Goal: Book appointment/travel/reservation

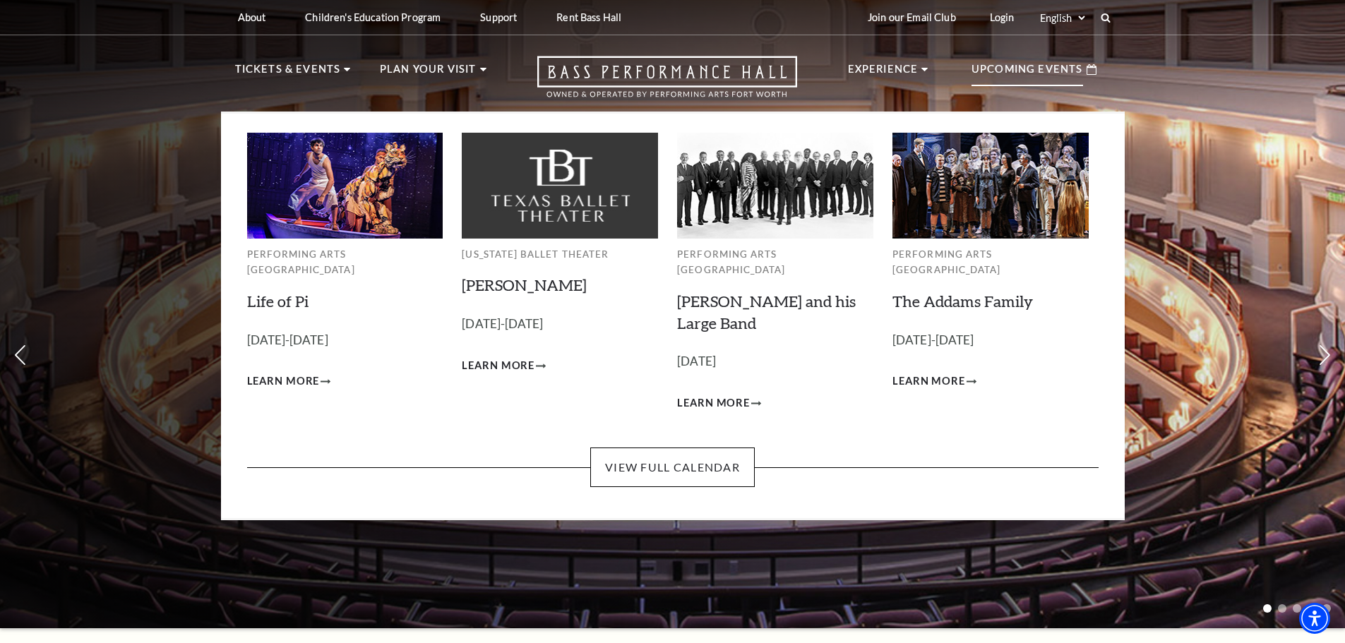
click at [1061, 73] on p "Upcoming Events" at bounding box center [1028, 73] width 112 height 25
click at [749, 448] on link "View Full Calendar" at bounding box center [672, 468] width 165 height 40
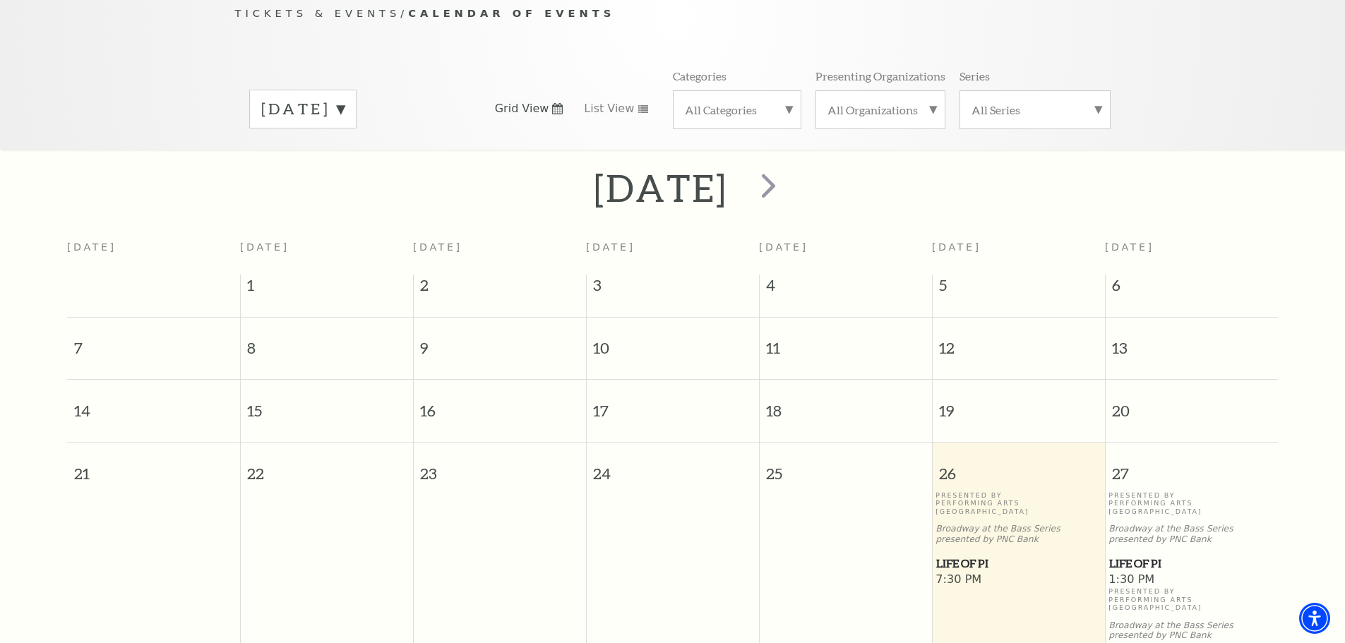
scroll to position [125, 0]
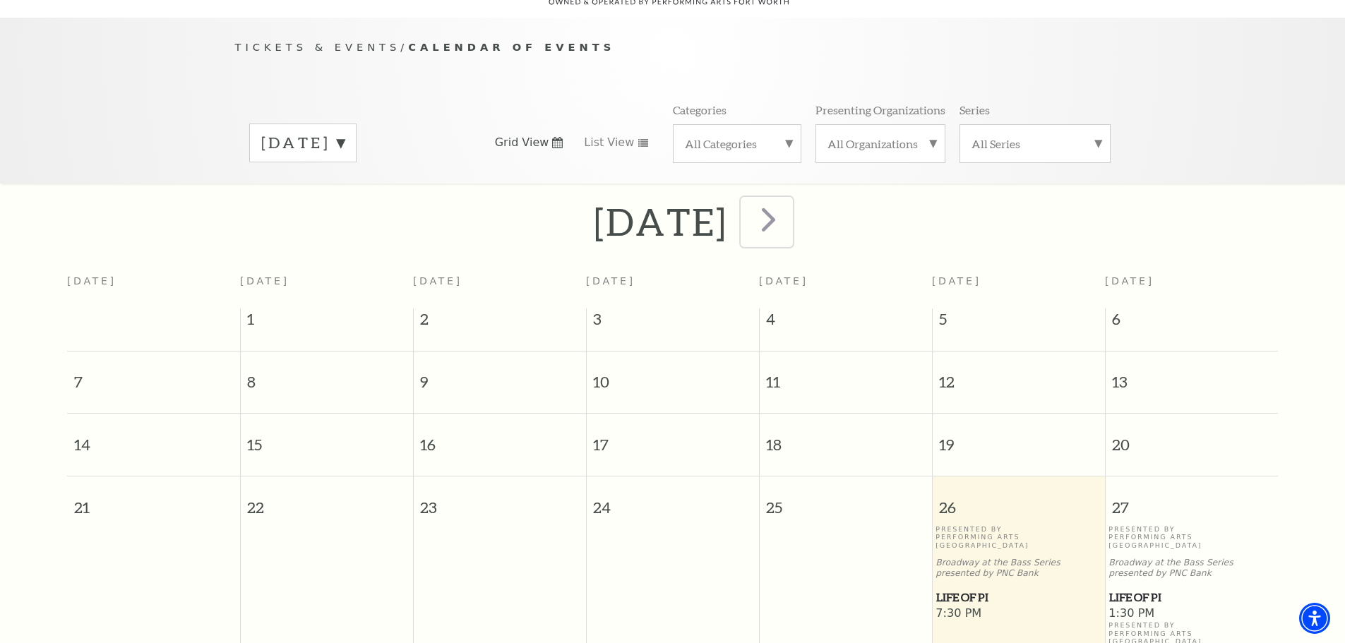
click at [789, 204] on span "next" at bounding box center [769, 219] width 40 height 40
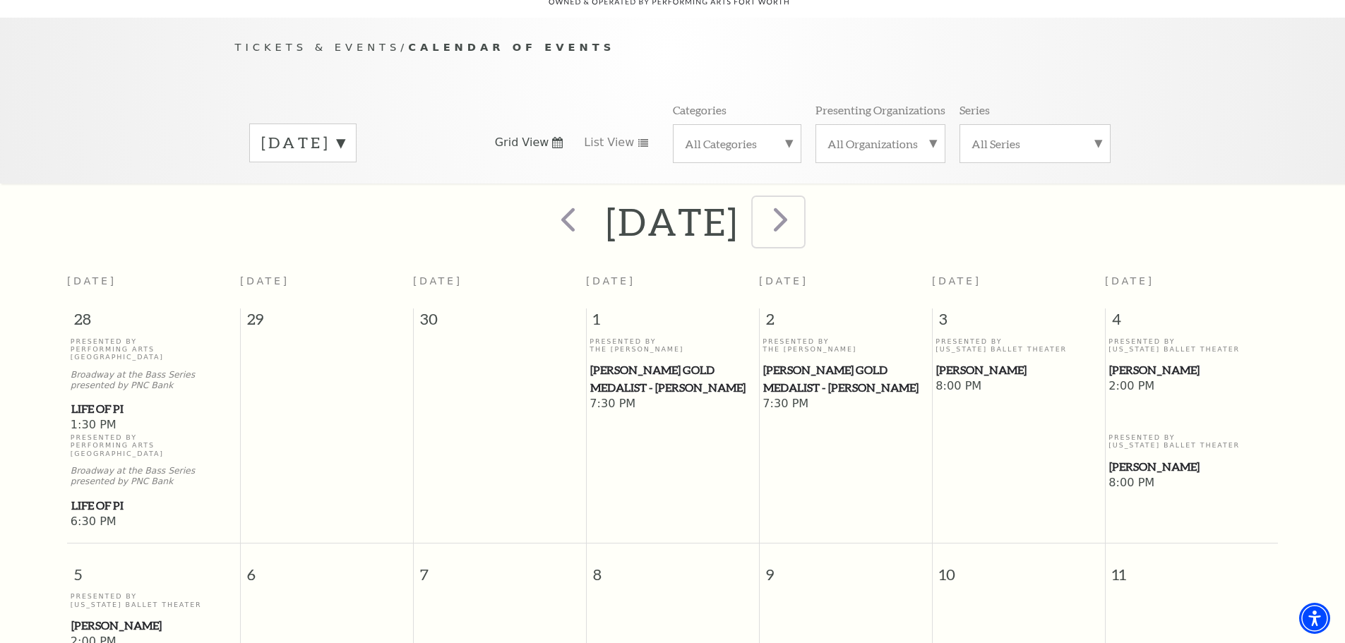
click at [801, 204] on span "next" at bounding box center [781, 219] width 40 height 40
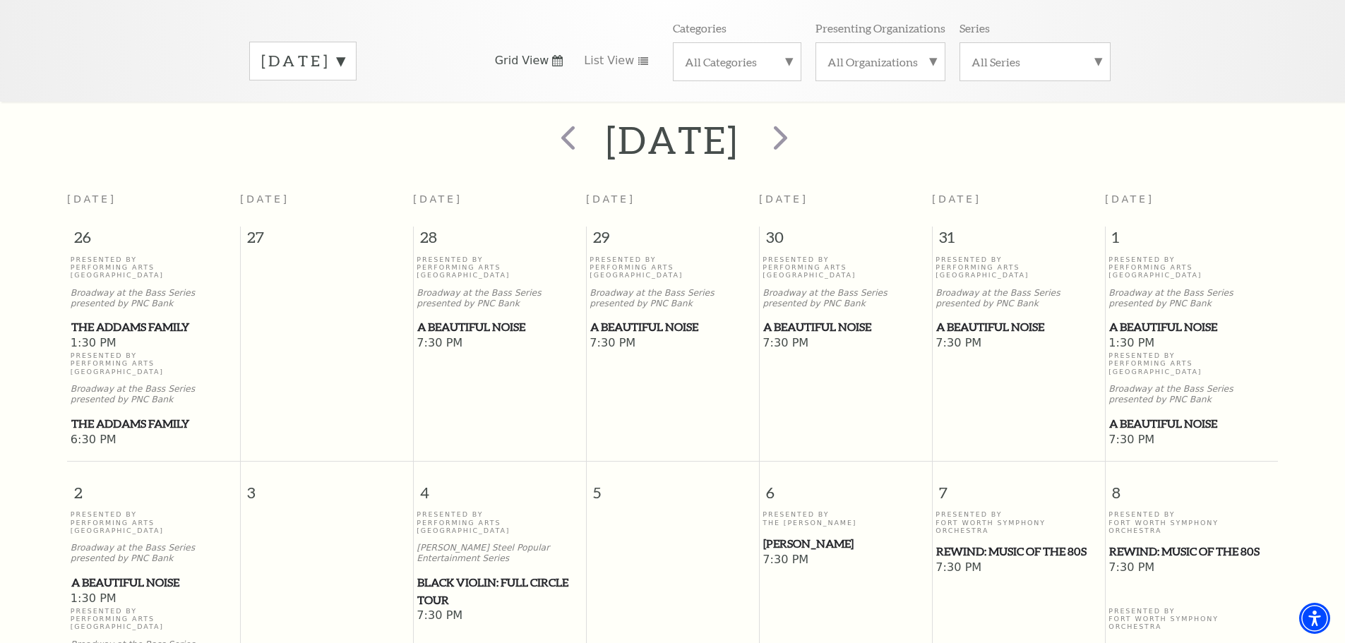
scroll to position [196, 0]
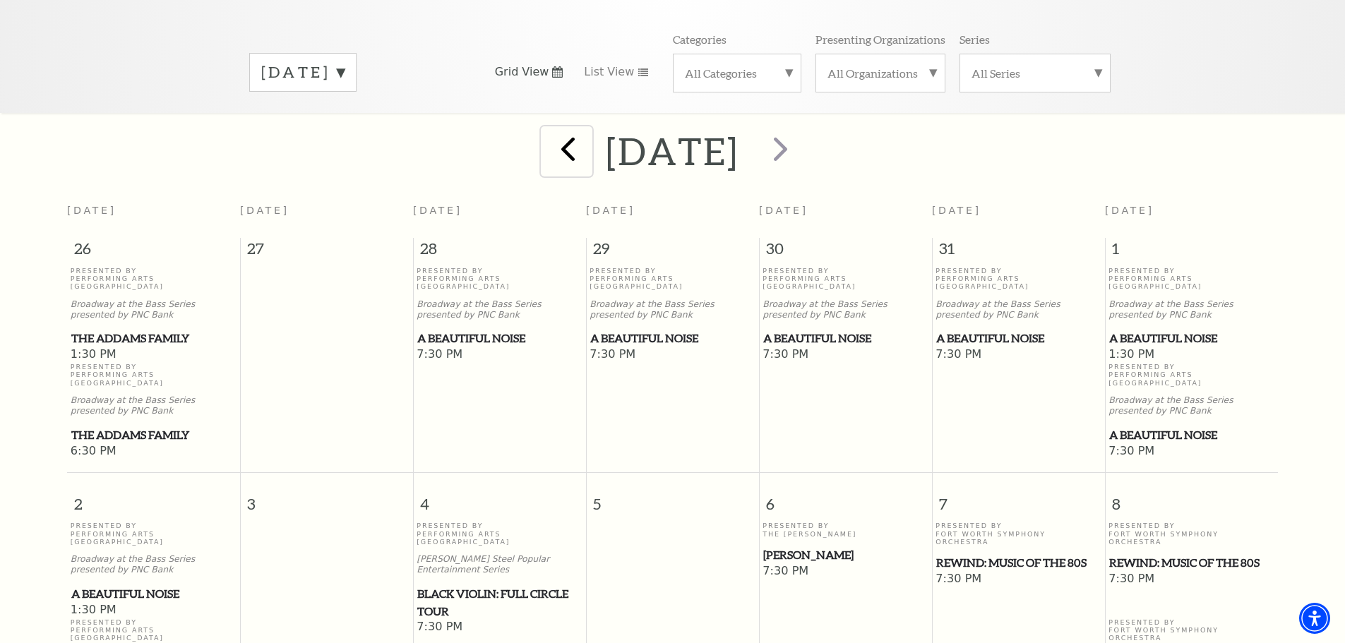
click at [548, 139] on span "prev" at bounding box center [568, 149] width 40 height 40
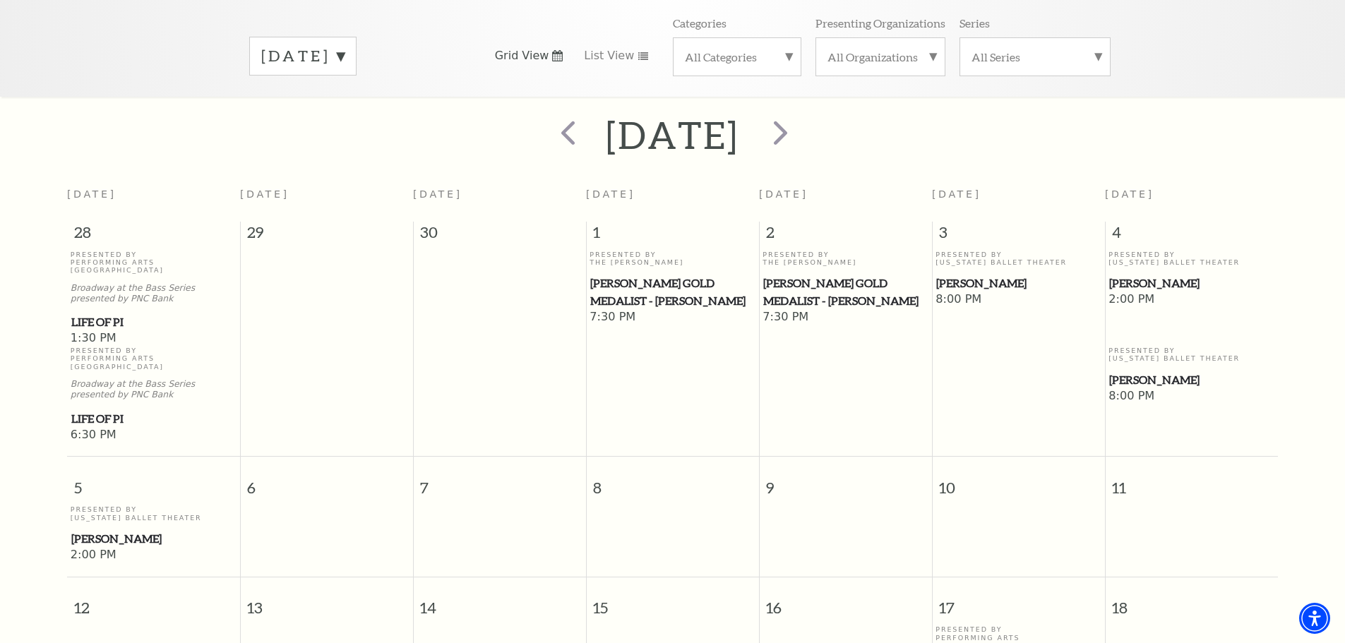
scroll to position [128, 0]
